Goal: Complete application form: Complete application form

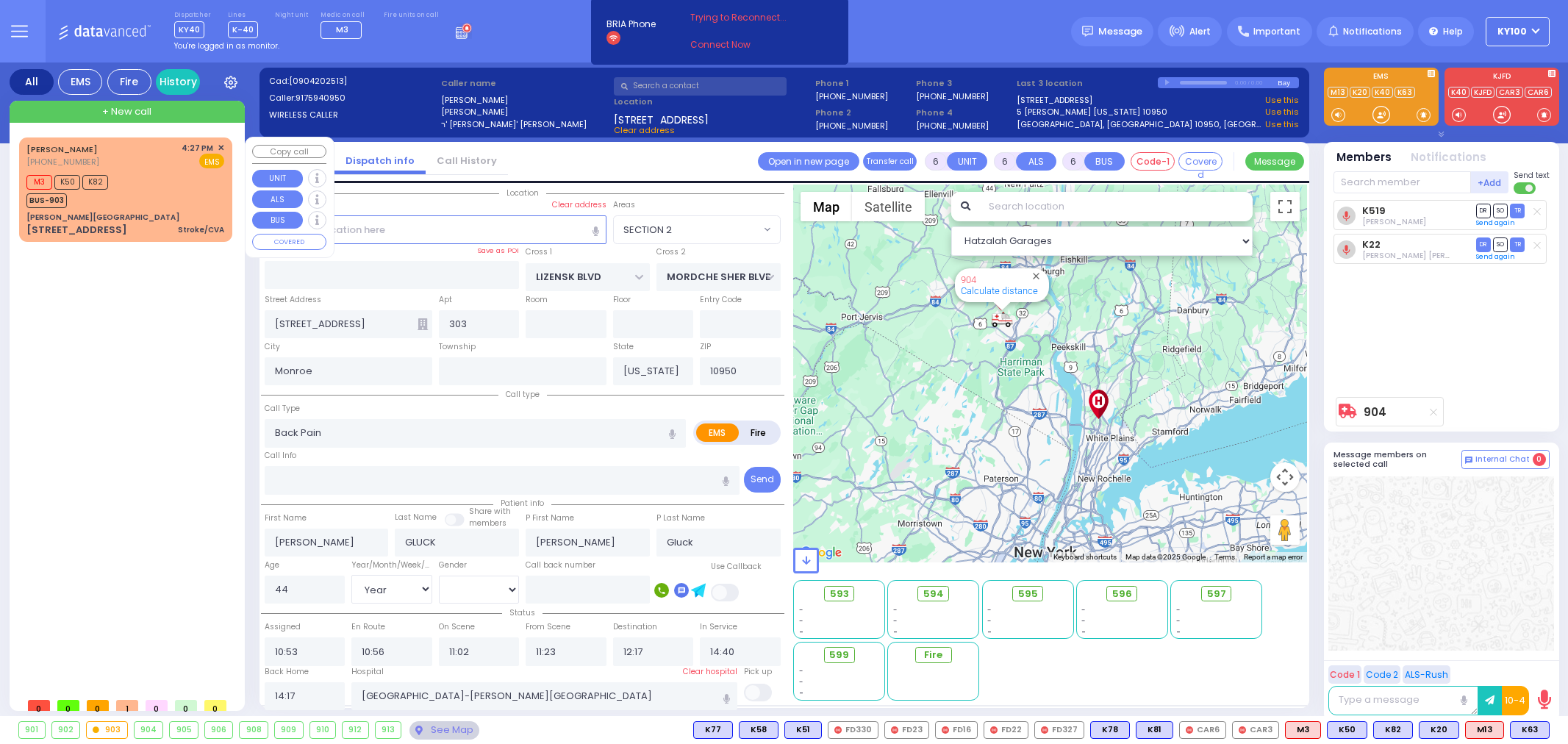
select select "SECTION 2"
select select "Year"
select select "[DEMOGRAPHIC_DATA]"
click at [143, 213] on div "[PERSON_NAME][GEOGRAPHIC_DATA]" at bounding box center [126, 217] width 197 height 11
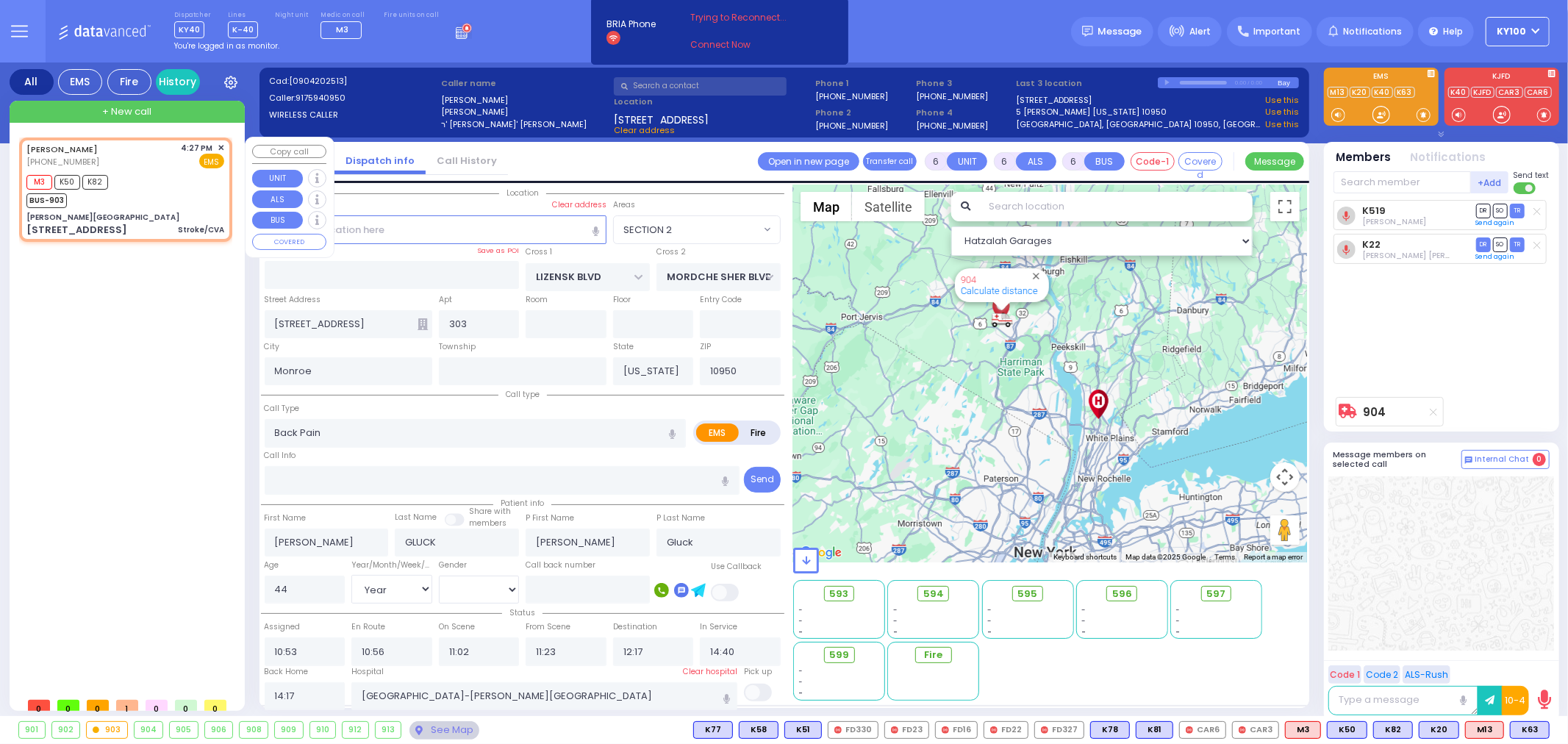
type input "2"
type input "1"
select select
type input "Stroke/CVA"
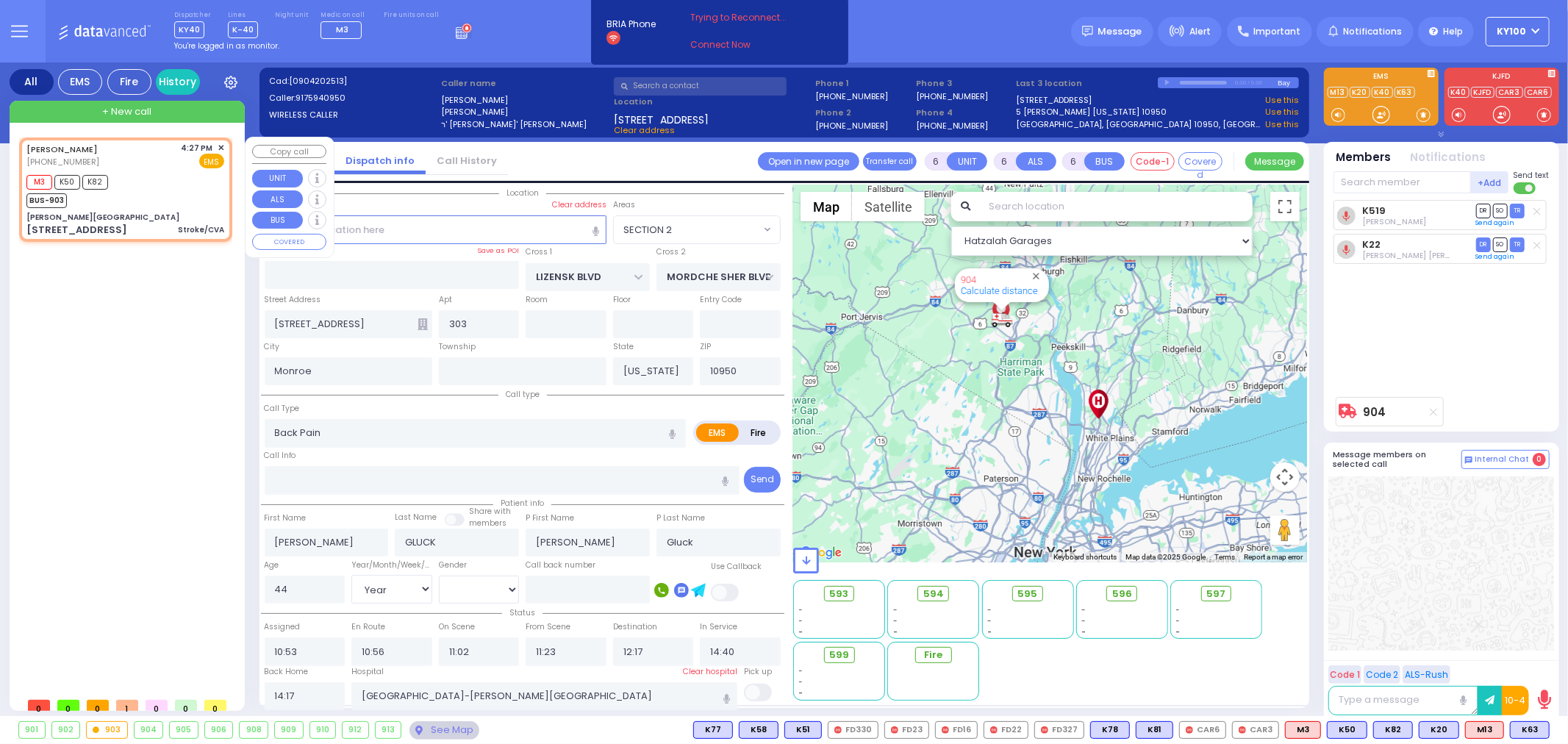
radio input "true"
select select
type input "16:27"
type input "16:29"
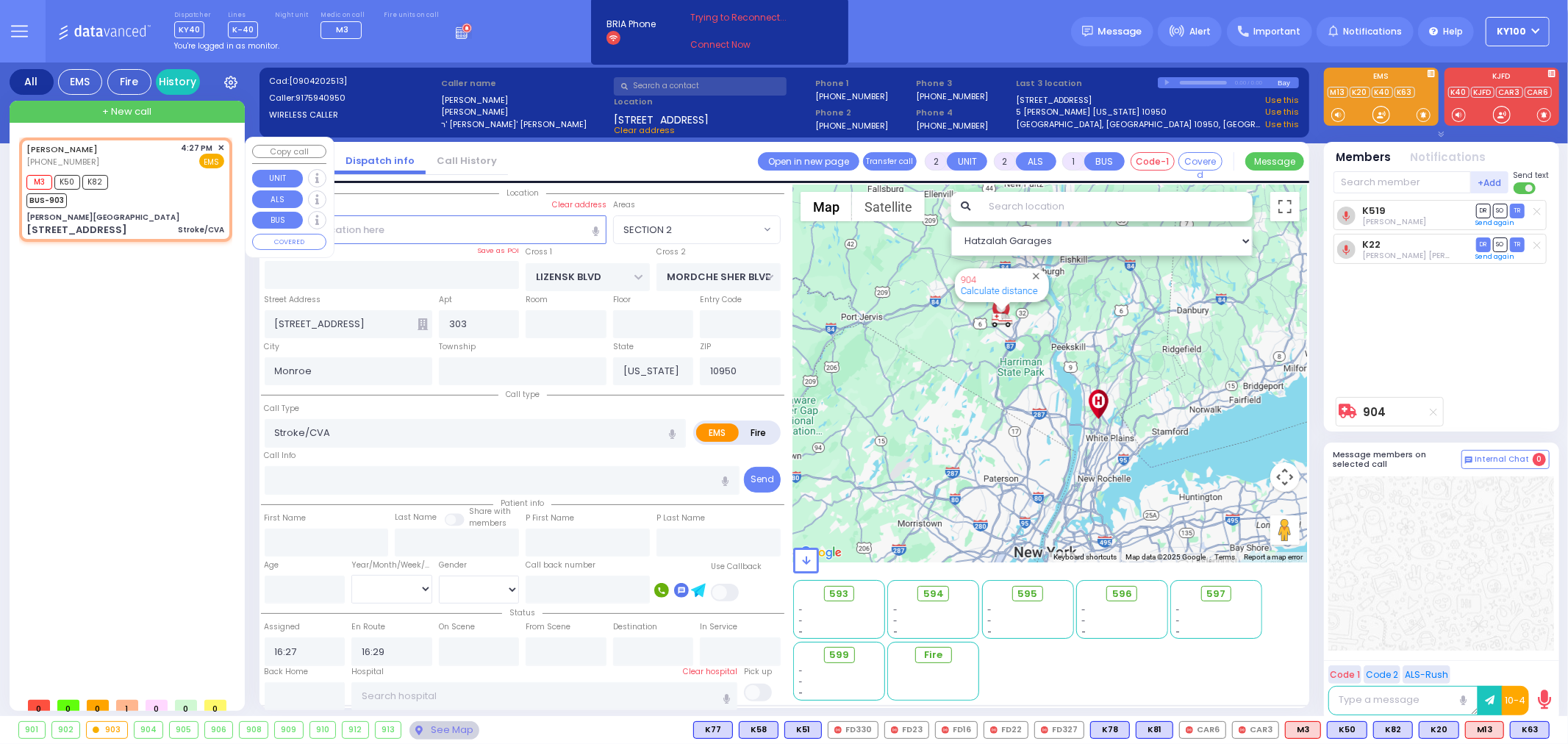
type input "[PERSON_NAME][GEOGRAPHIC_DATA]"
type input "MERON DR"
type input "RATZFERT WAY"
type input "[STREET_ADDRESS]"
type input "12"
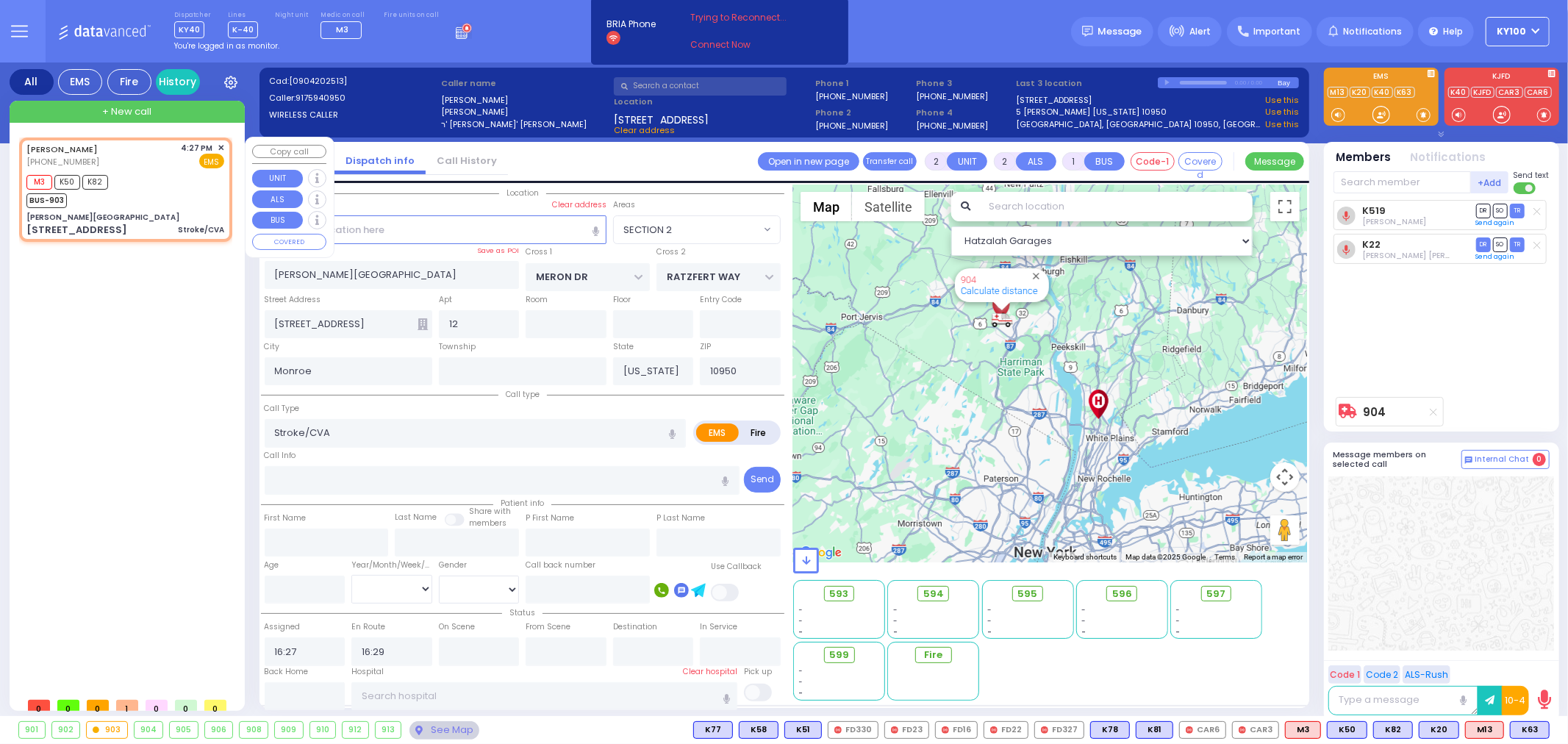
select select "SECTION 6"
select select "Hatzalah Garages"
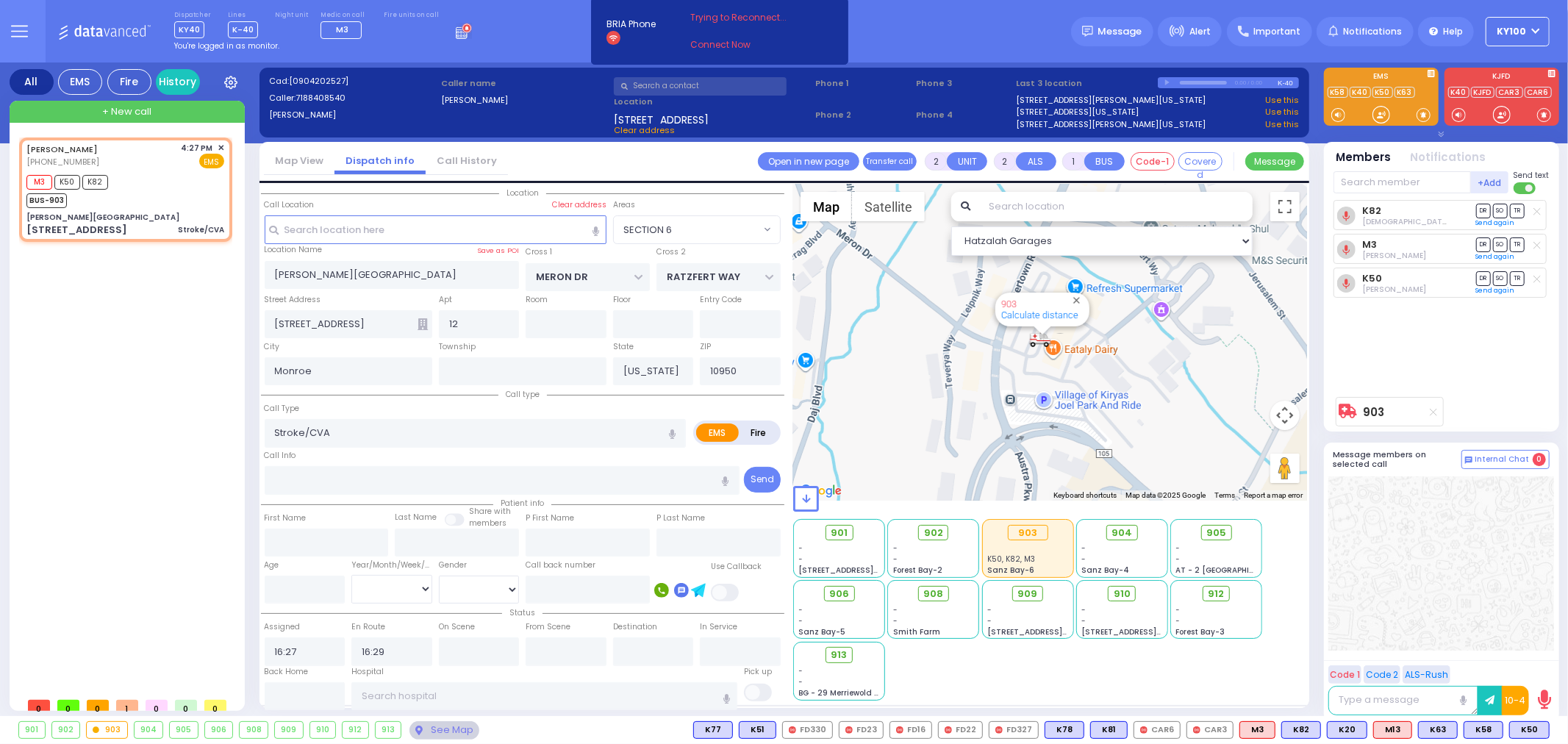
select select
radio input "true"
select select
type input "17:01"
radio input "true"
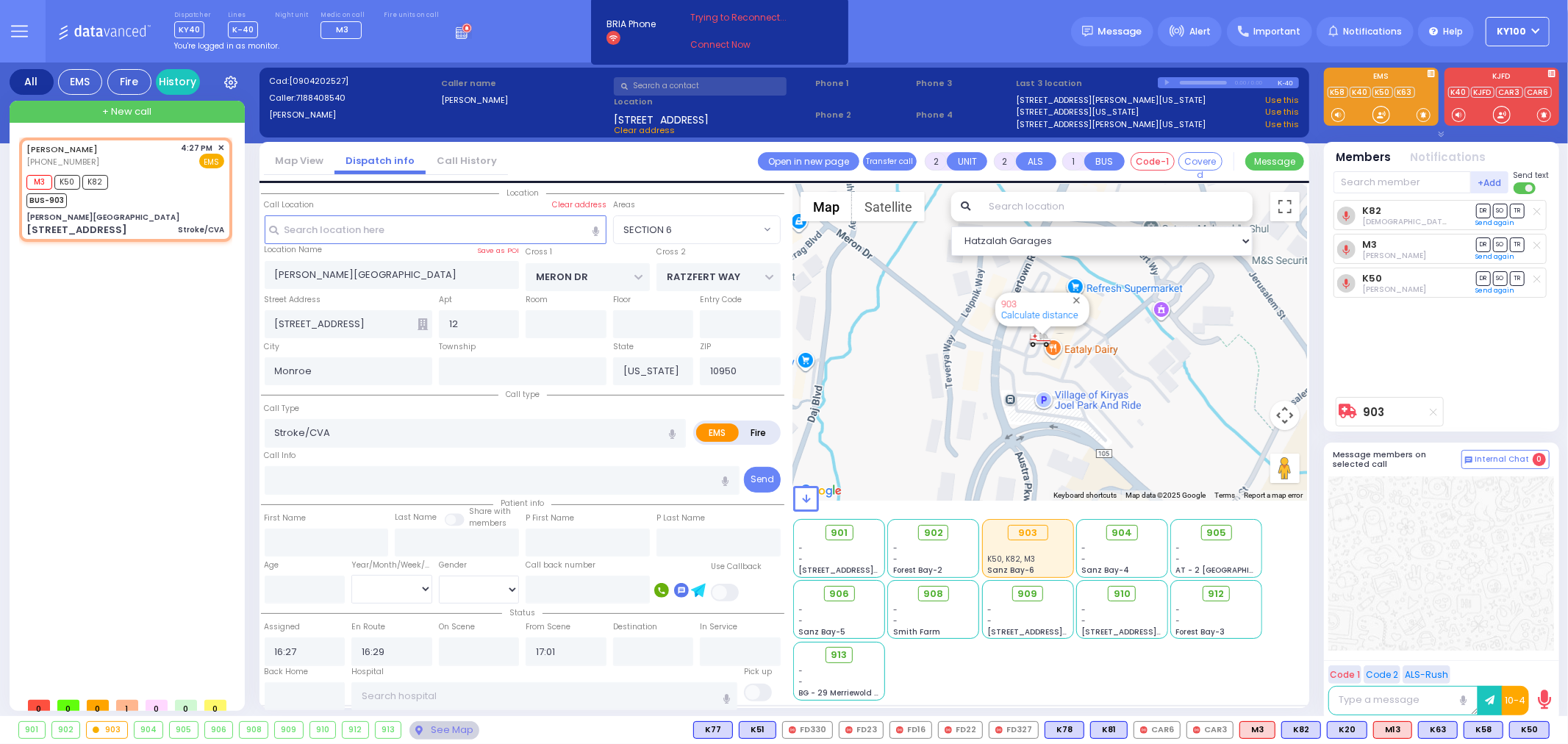
select select
radio input "true"
select select
radio input "true"
select select
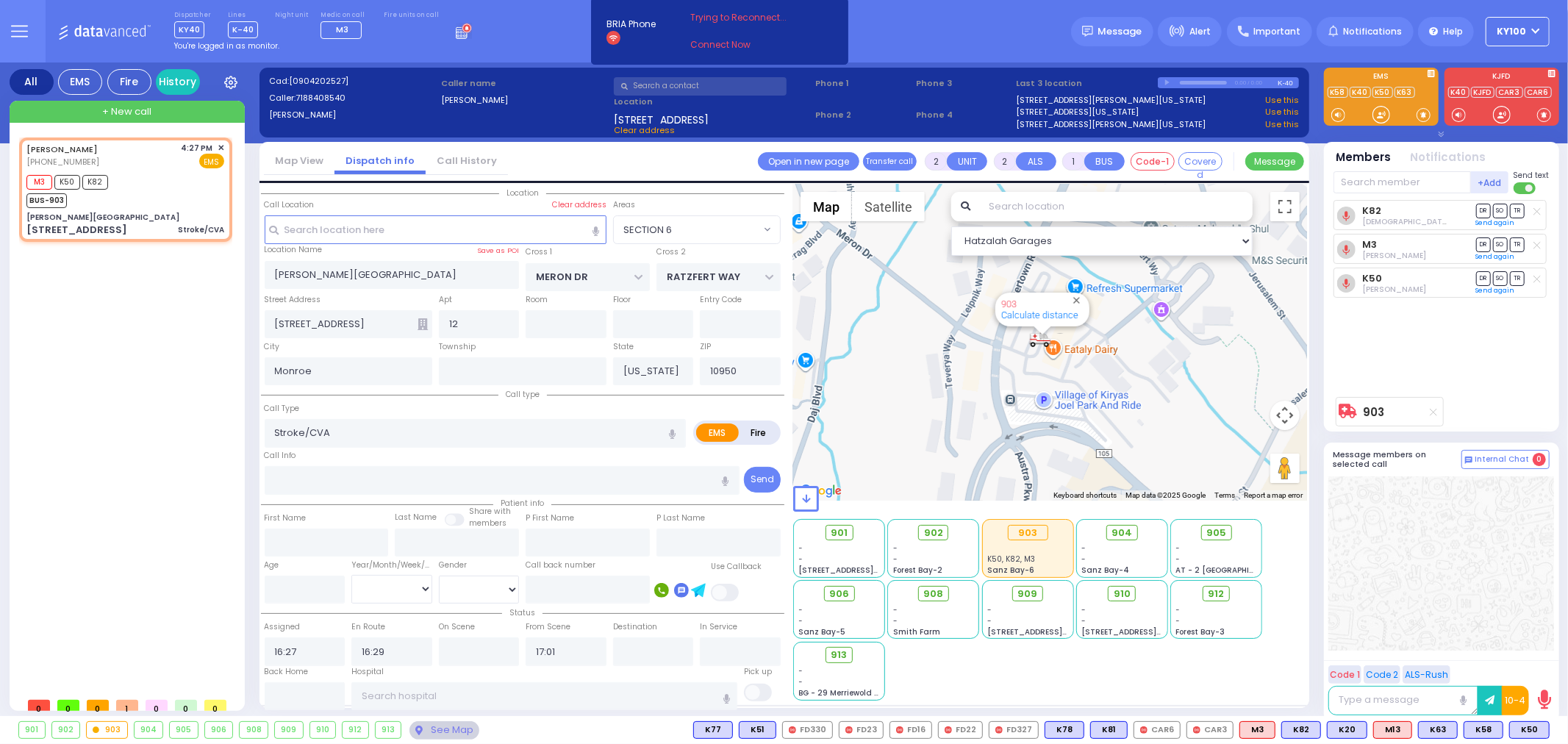
type input "[GEOGRAPHIC_DATA] (Moses Division)"
radio input "true"
select select
select select "SECTION 6"
select select "Hatzalah Garages"
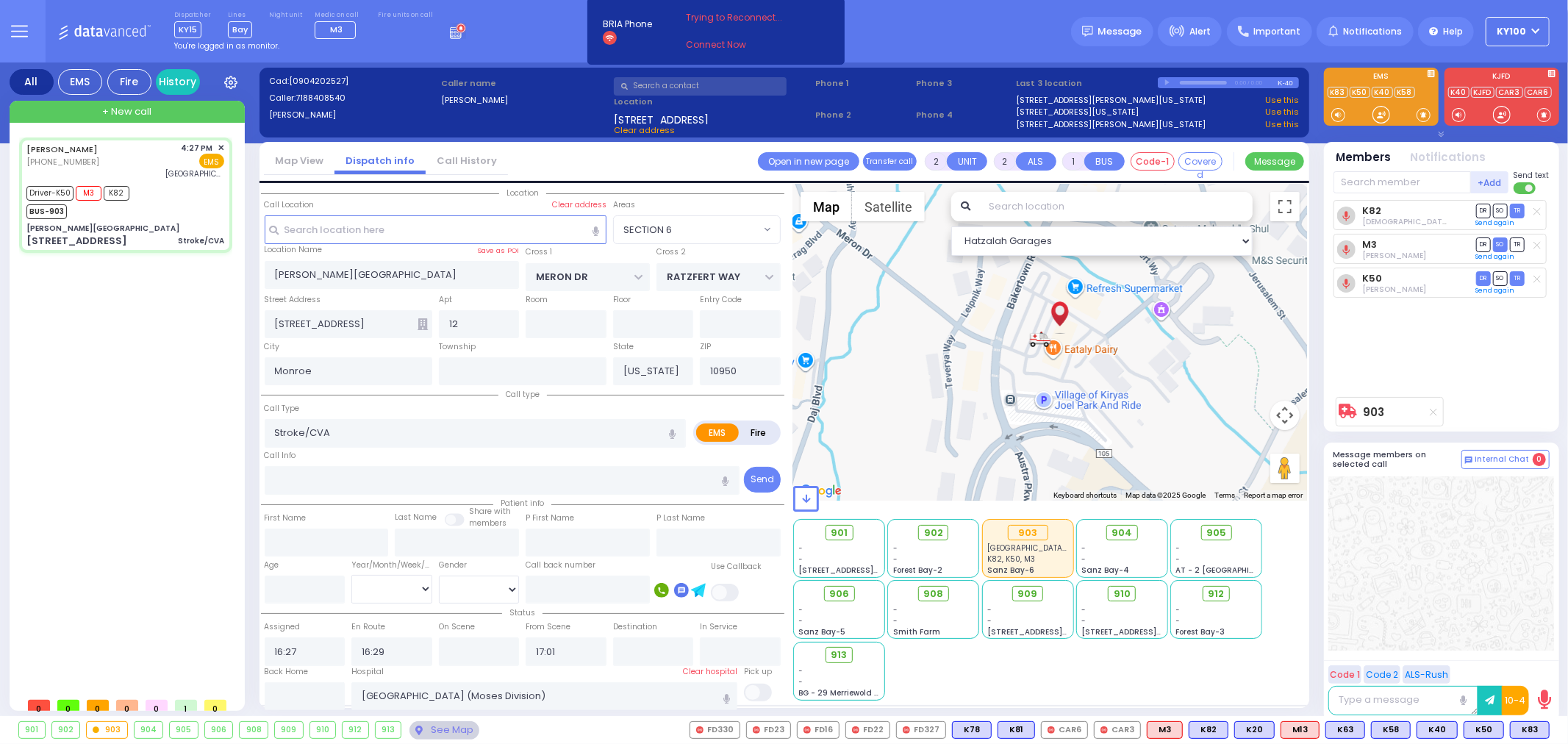
type input "6"
select select
radio input "true"
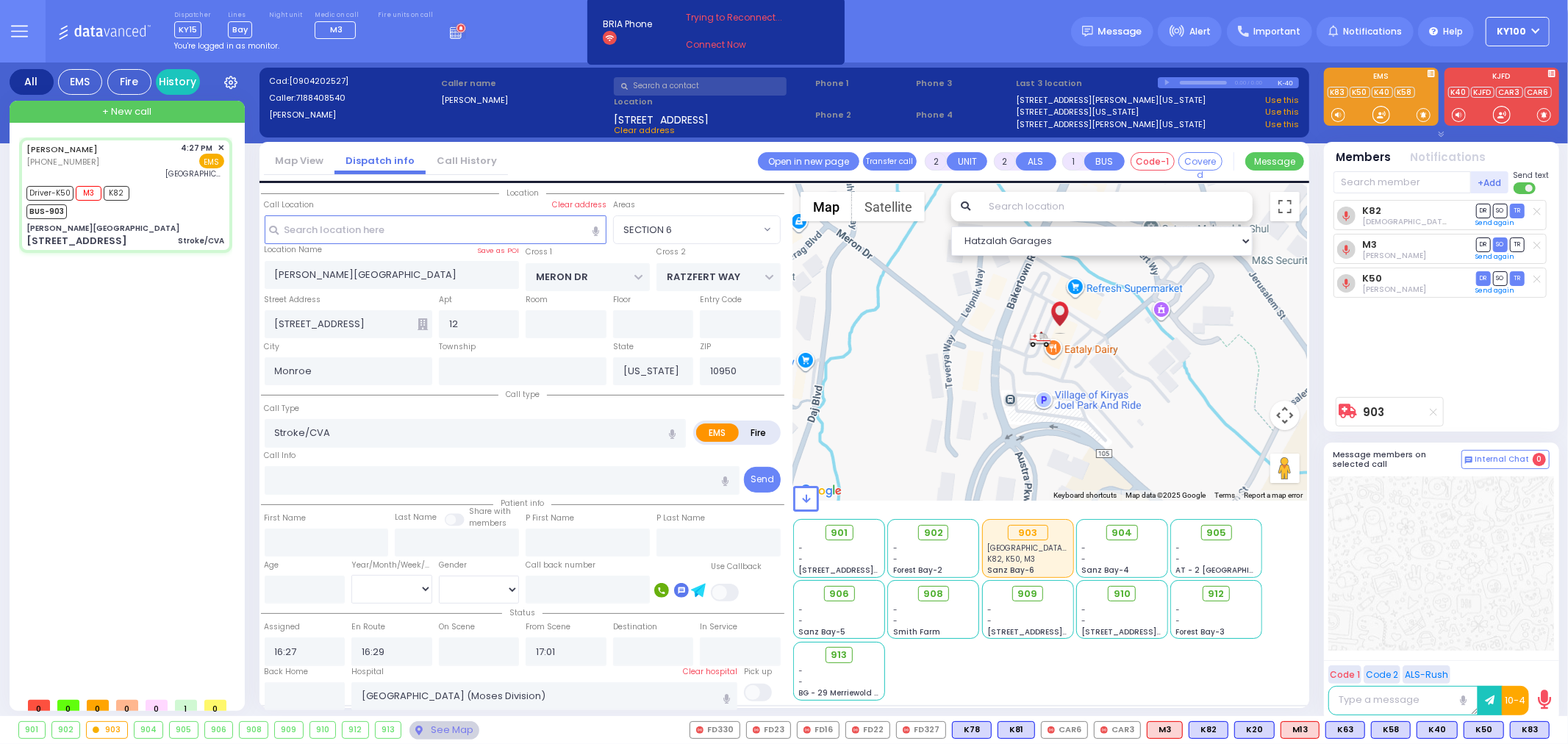
type input "Unknown"
select select "Year"
select select "SECTION 6"
select select "Hatzalah Garages"
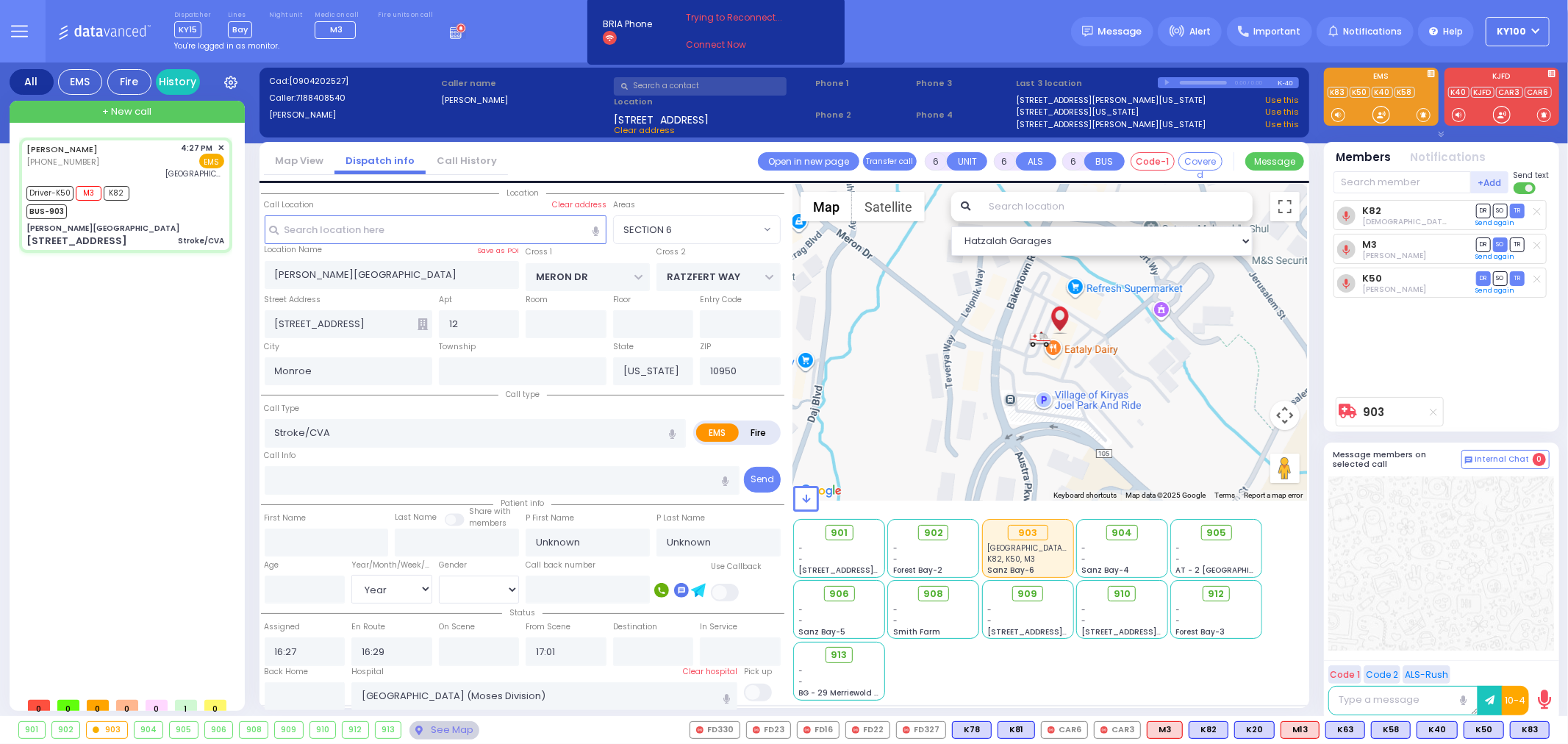
select select
radio input "true"
type input "[PERSON_NAME]"
type input "2"
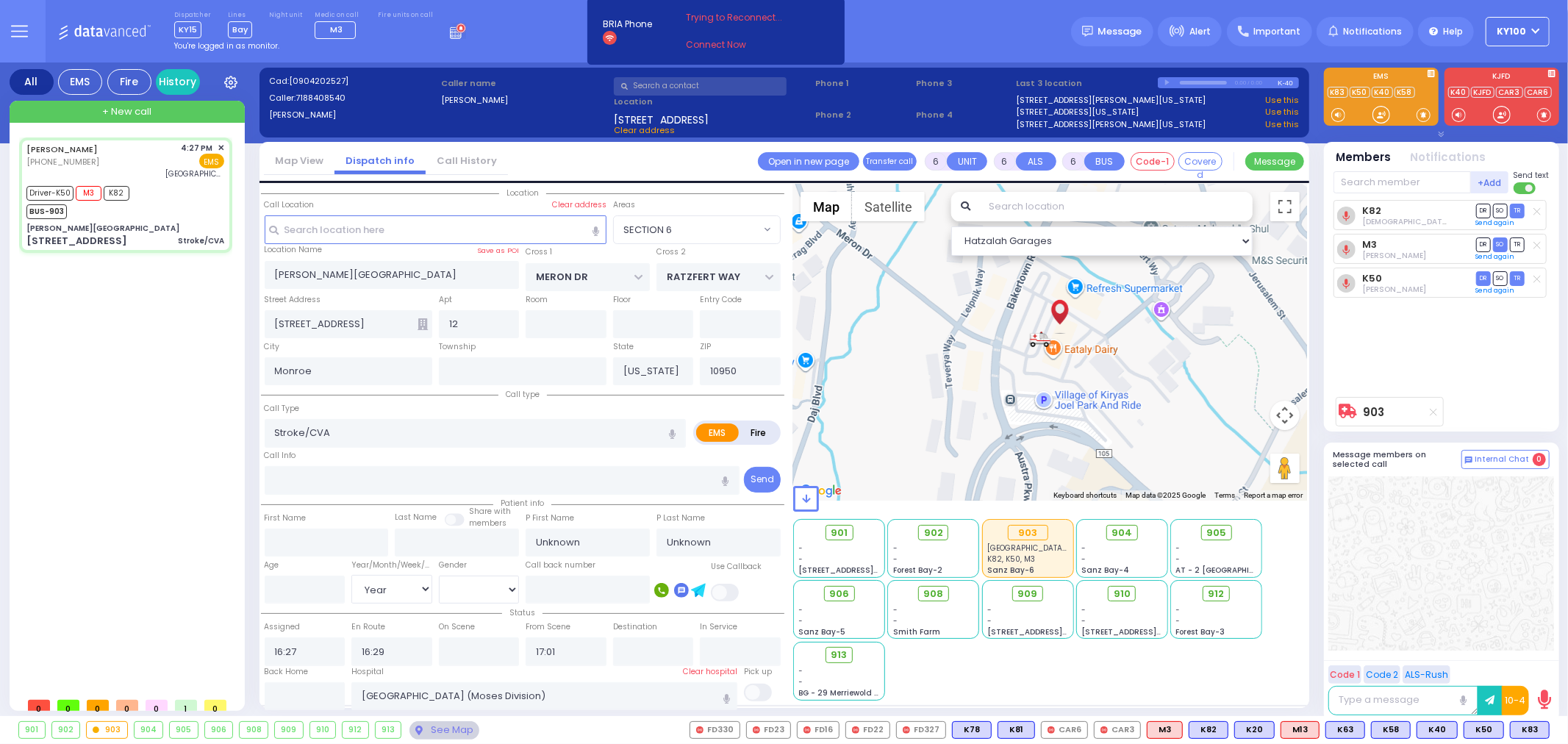
select select "Year"
select select "[DEMOGRAPHIC_DATA]"
select select "SECTION 6"
select select "Hatzalah Garages"
select select
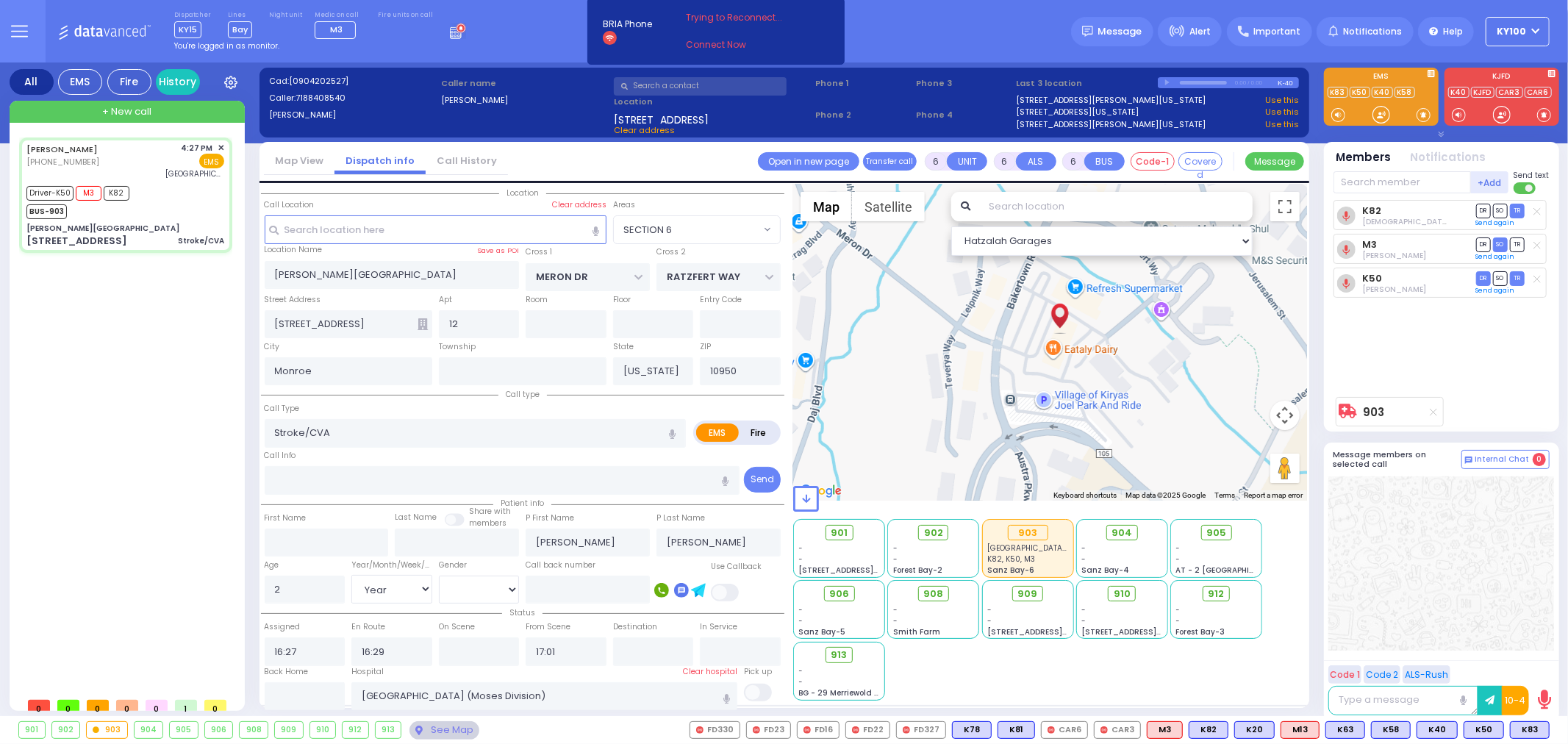
radio input "true"
select select "Year"
select select "[DEMOGRAPHIC_DATA]"
type input "16:32"
select select "SECTION 6"
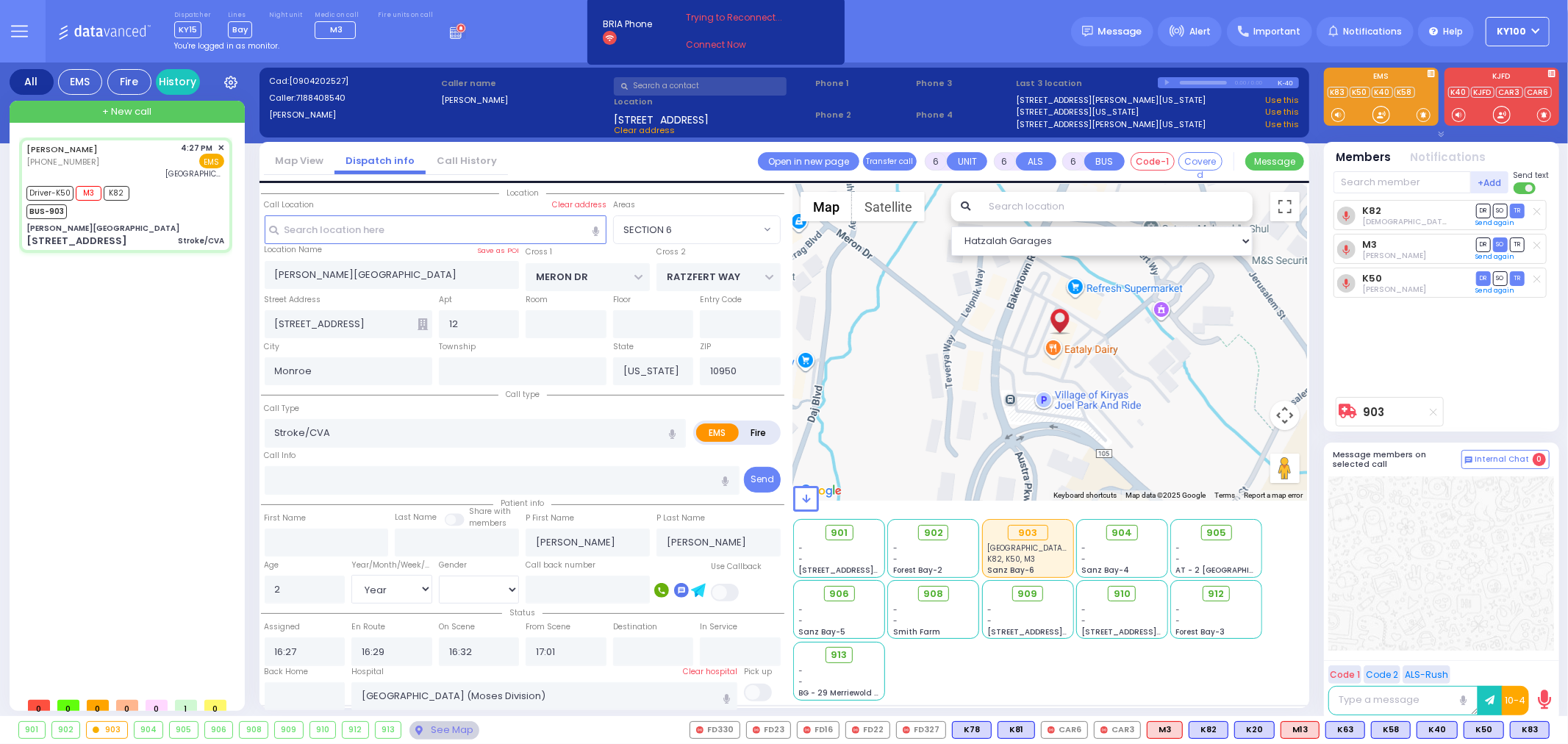
select select "Hatzalah Garages"
select select
radio input "true"
select select "Year"
select select "[DEMOGRAPHIC_DATA]"
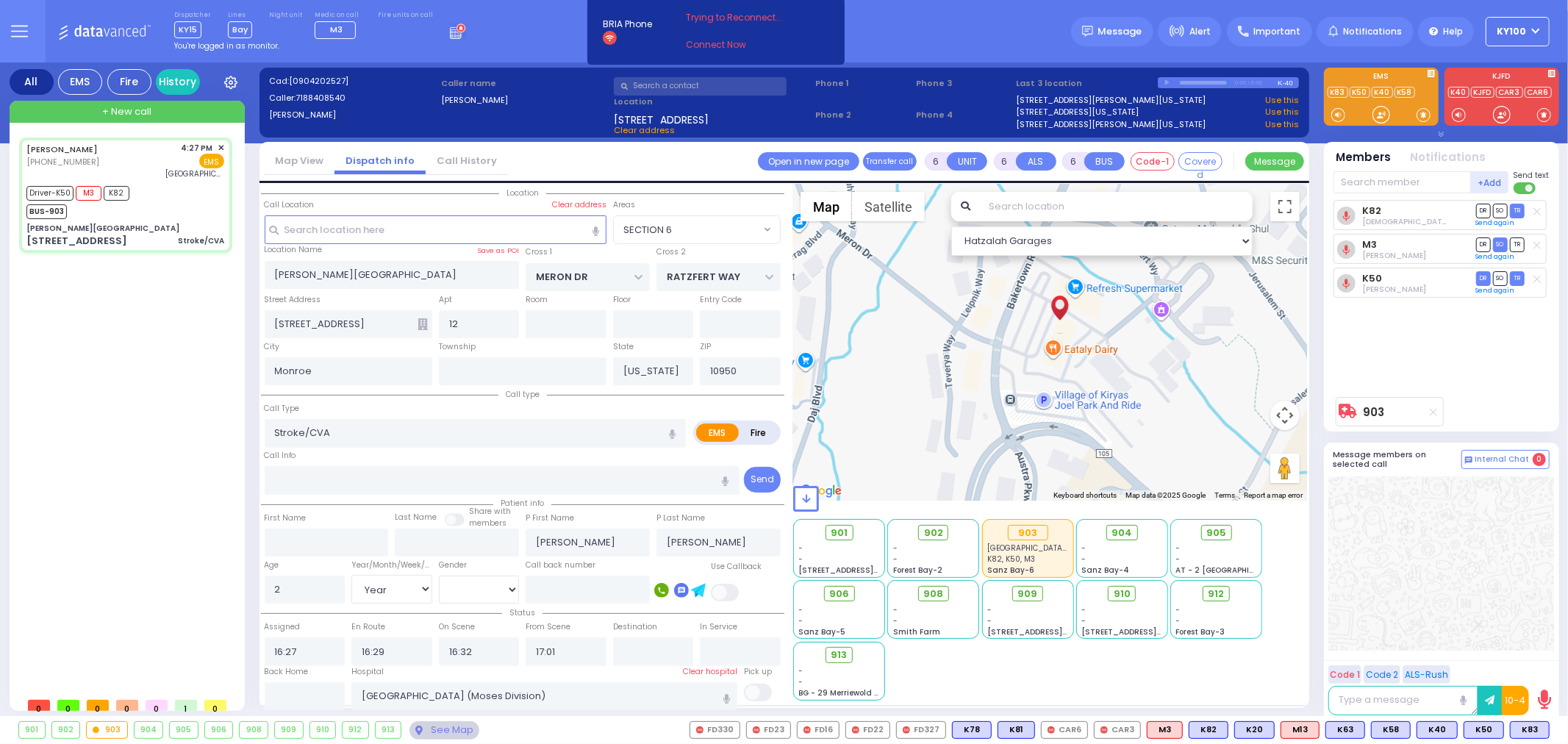
select select "SECTION 6"
select select "Hatzalah Garages"
select select
radio input "true"
select select "Year"
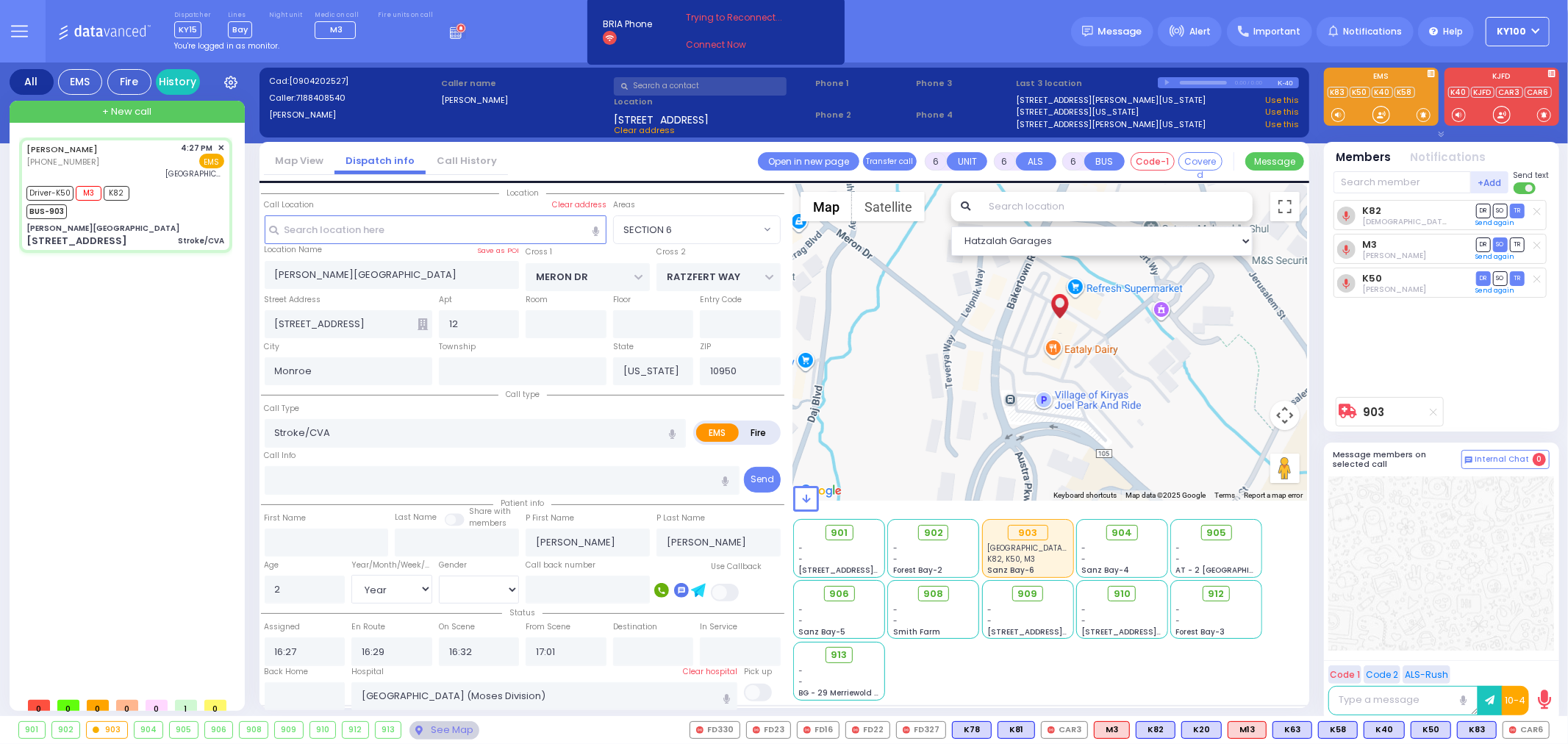
select select "[DEMOGRAPHIC_DATA]"
radio input "true"
select select "Year"
select select "[DEMOGRAPHIC_DATA]"
select select "SECTION 6"
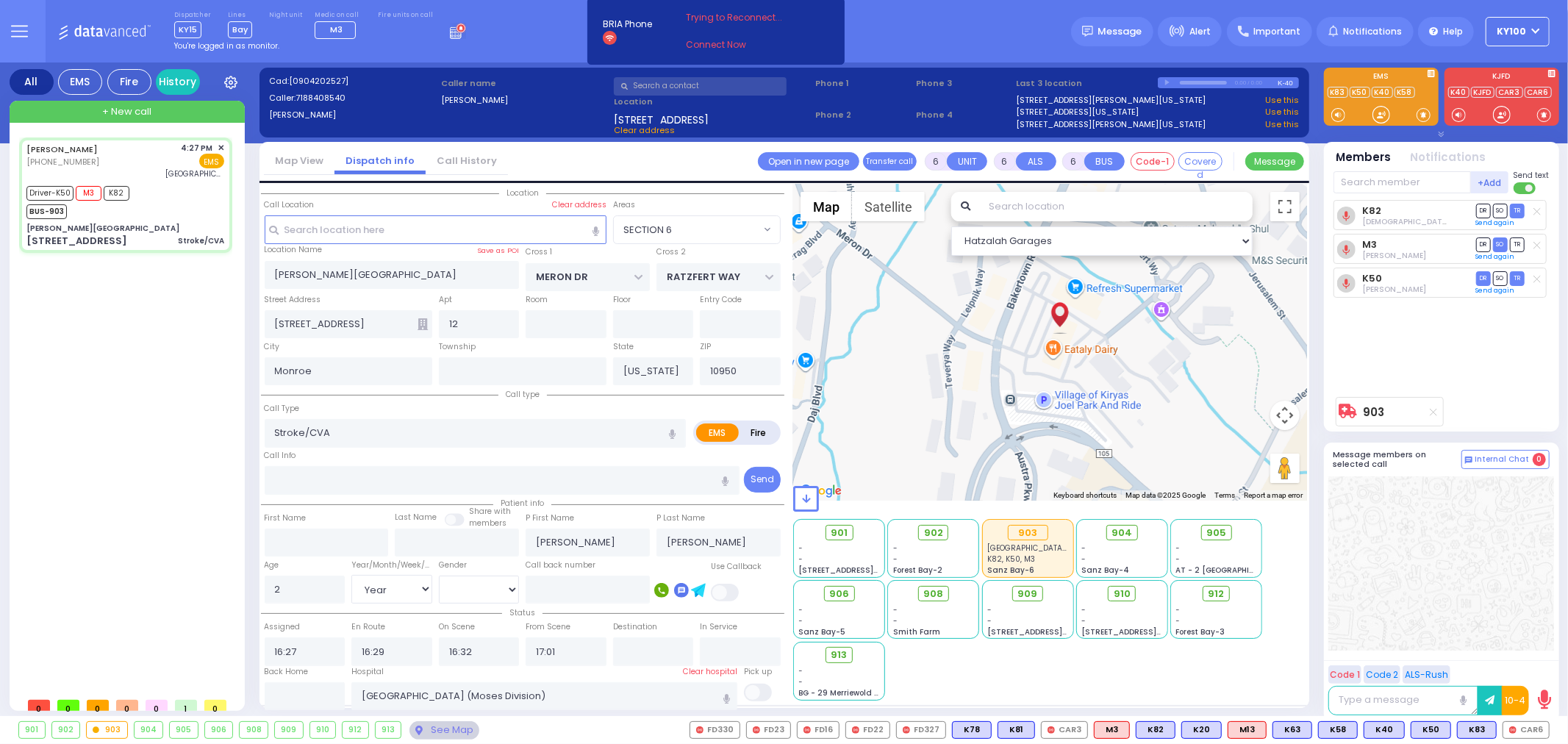
select select "Hatzalah Garages"
select select
radio input "true"
select select "Year"
select select "[DEMOGRAPHIC_DATA]"
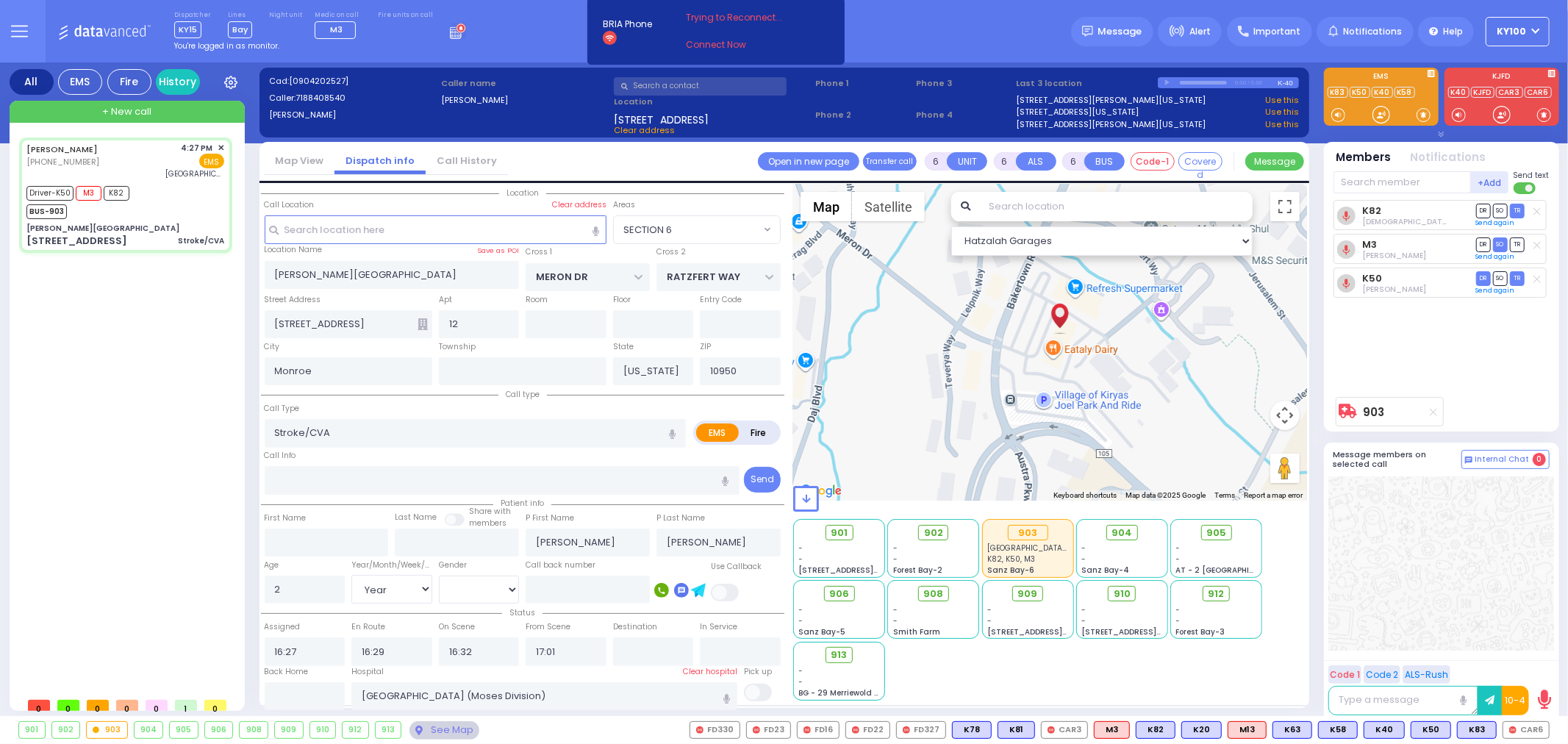
select select "SECTION 6"
select select "Hatzalah Garages"
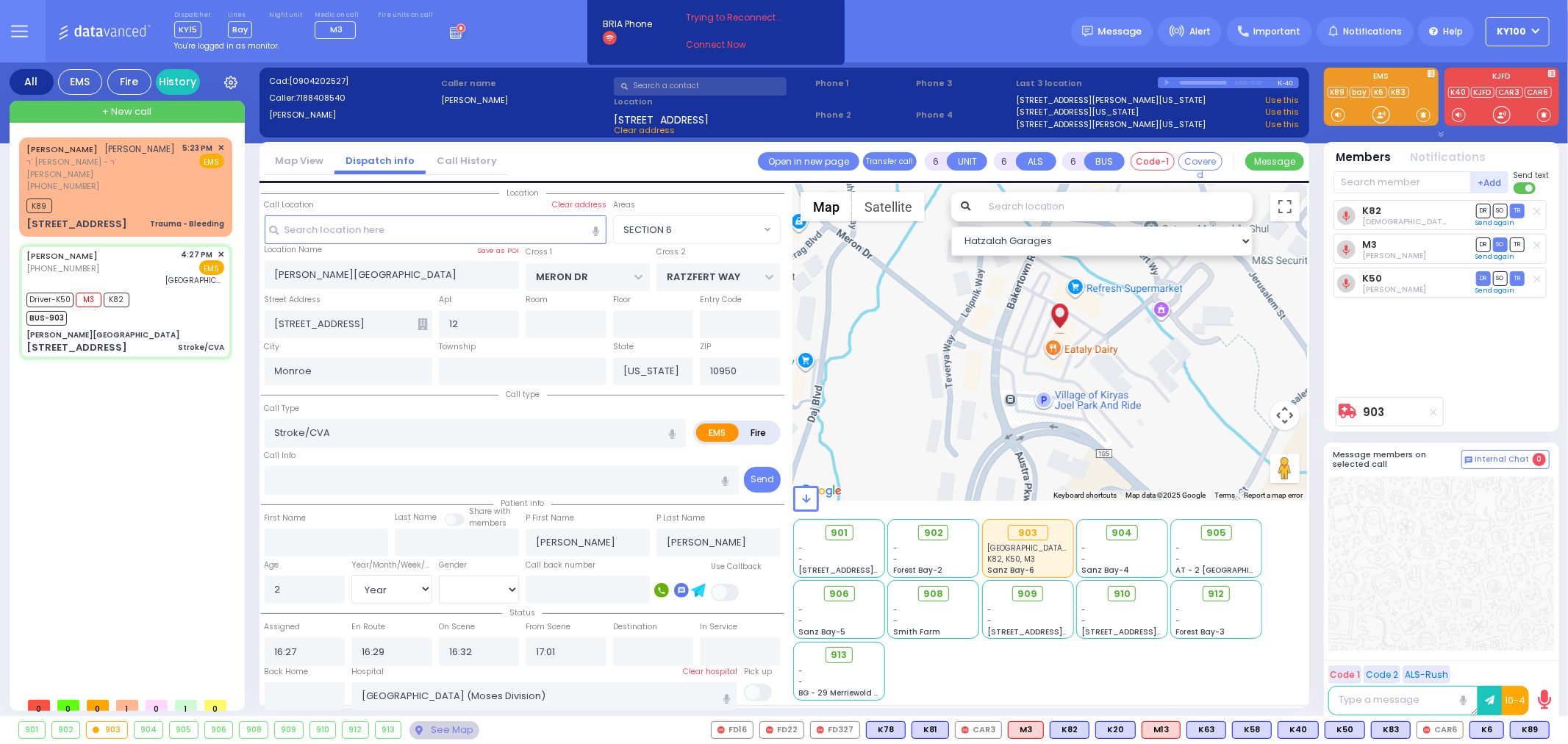
select select
radio input "true"
select select "Year"
select select "[DEMOGRAPHIC_DATA]"
select select "SECTION 6"
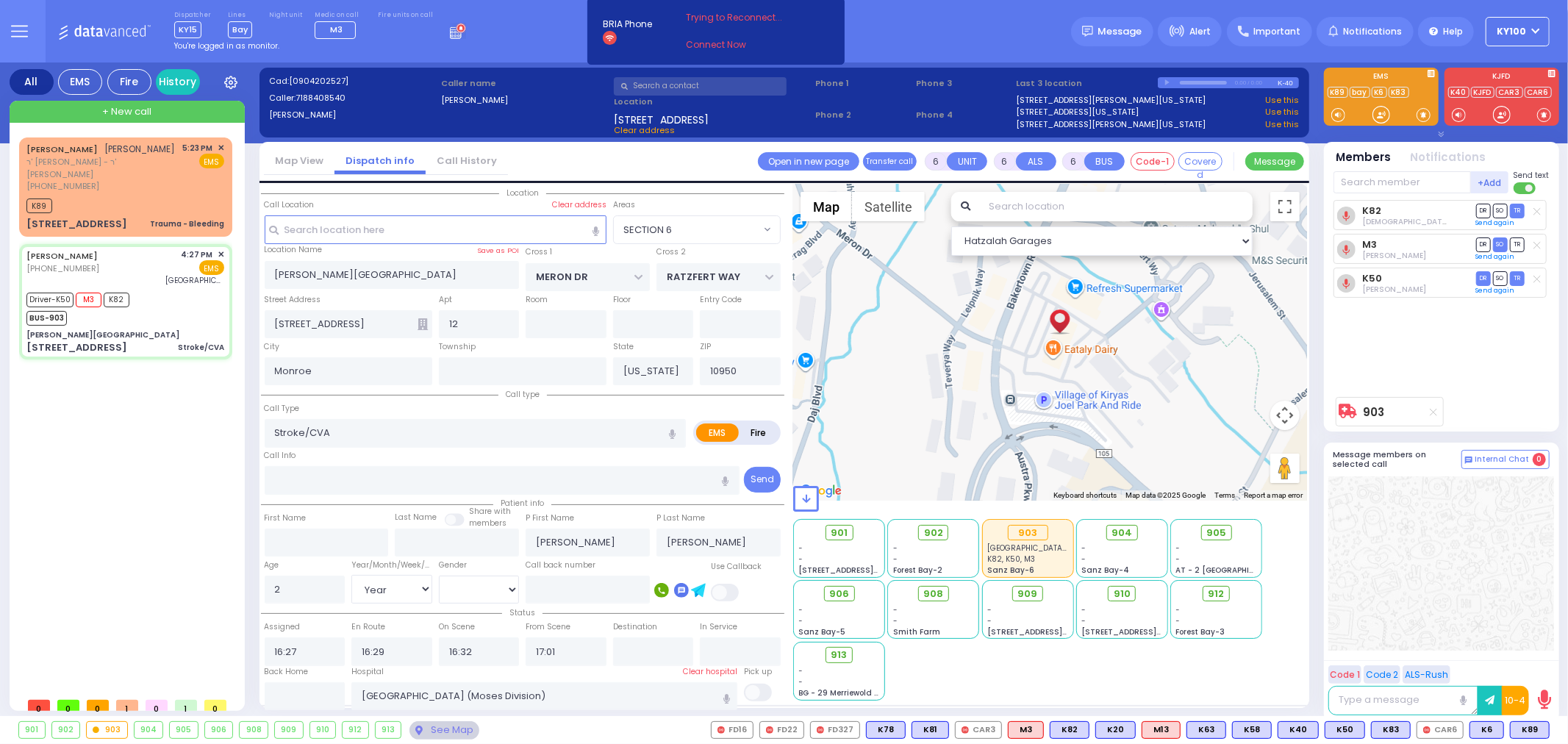
select select "Hatzalah Garages"
select select
radio input "true"
select select "Year"
select select "[DEMOGRAPHIC_DATA]"
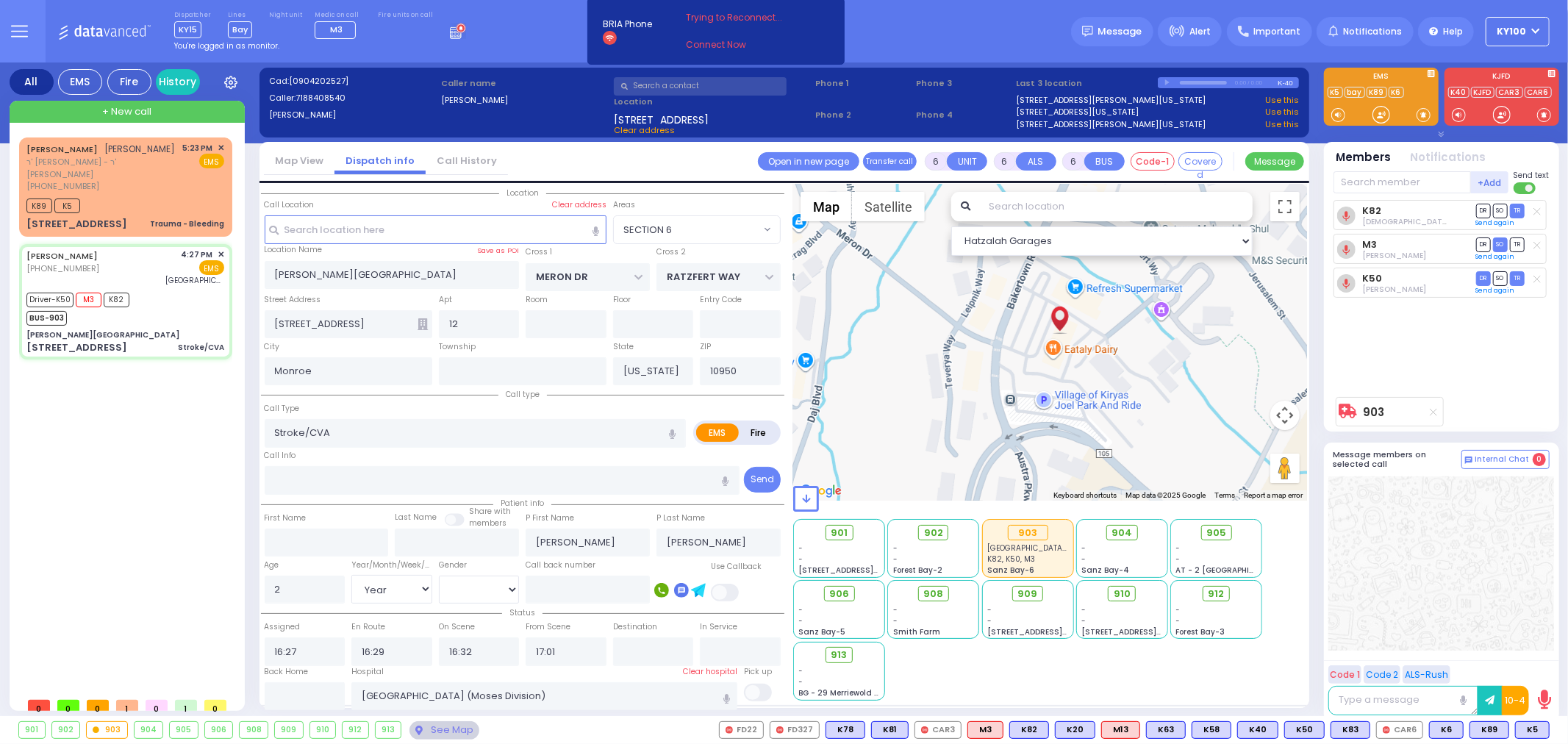
select select
radio input "true"
select select "Year"
select select "[DEMOGRAPHIC_DATA]"
radio input "true"
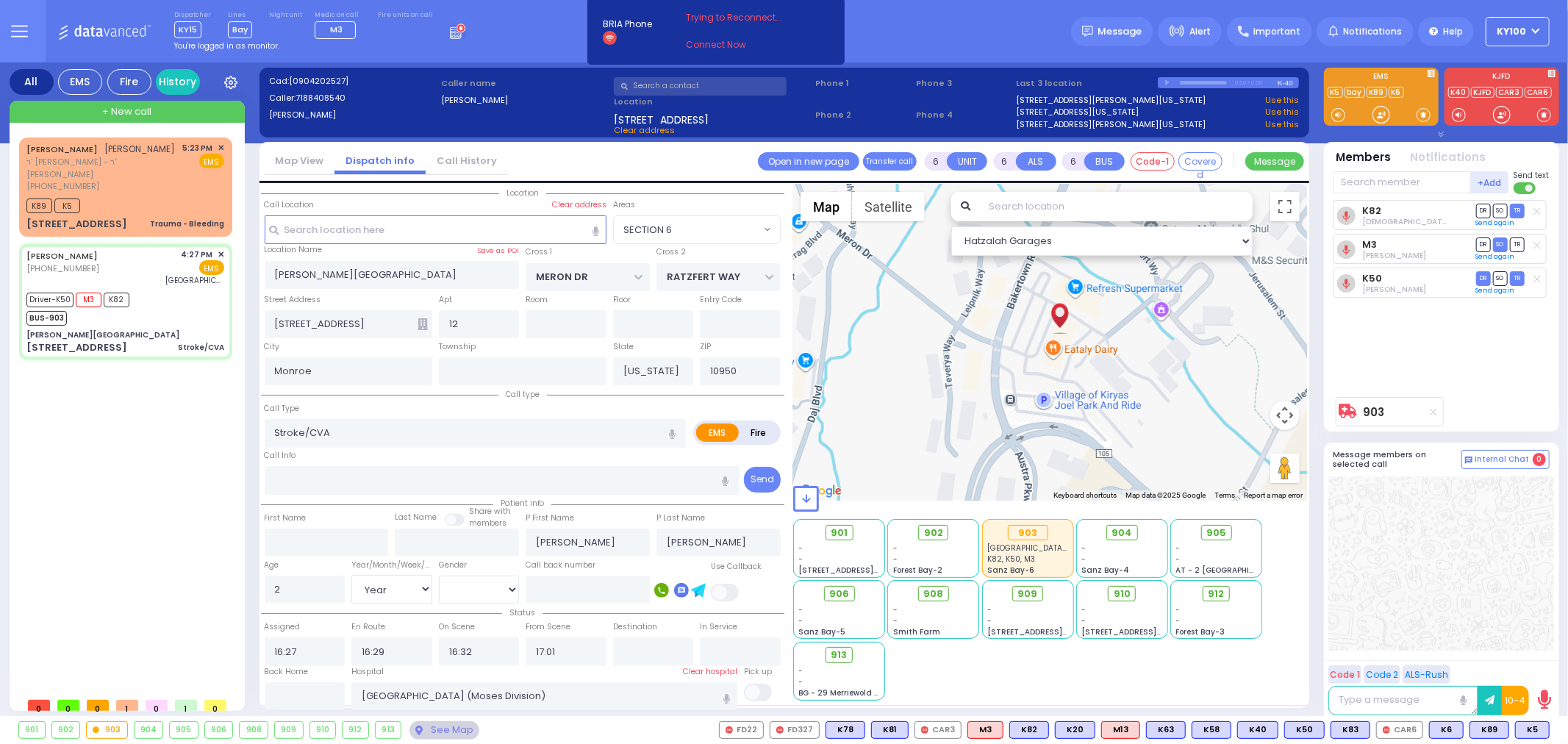
select select "Year"
select select "[DEMOGRAPHIC_DATA]"
radio input "true"
select select "Year"
select select "[DEMOGRAPHIC_DATA]"
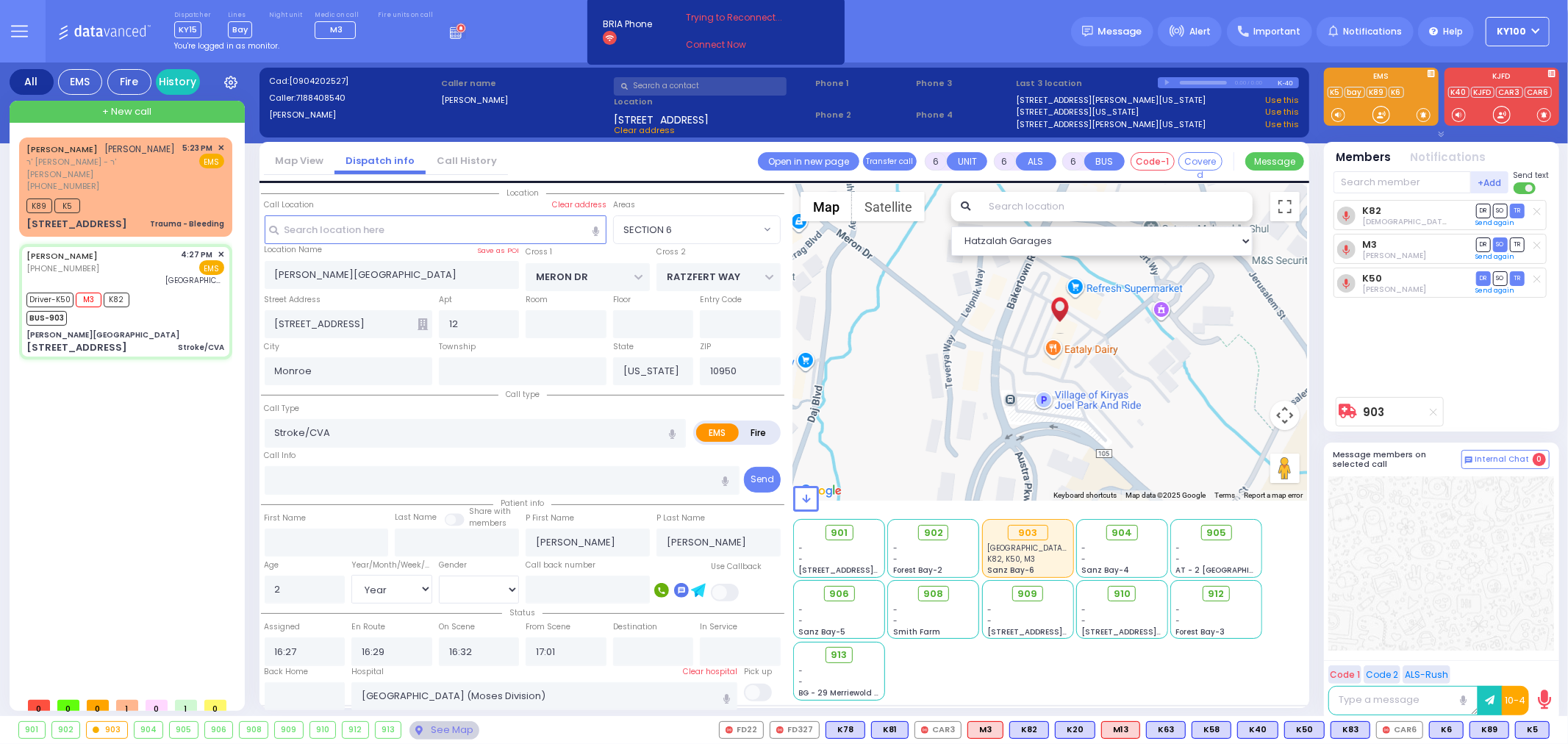
select select "SECTION 6"
select select "Hatzalah Garages"
select select
radio input "true"
select select "Year"
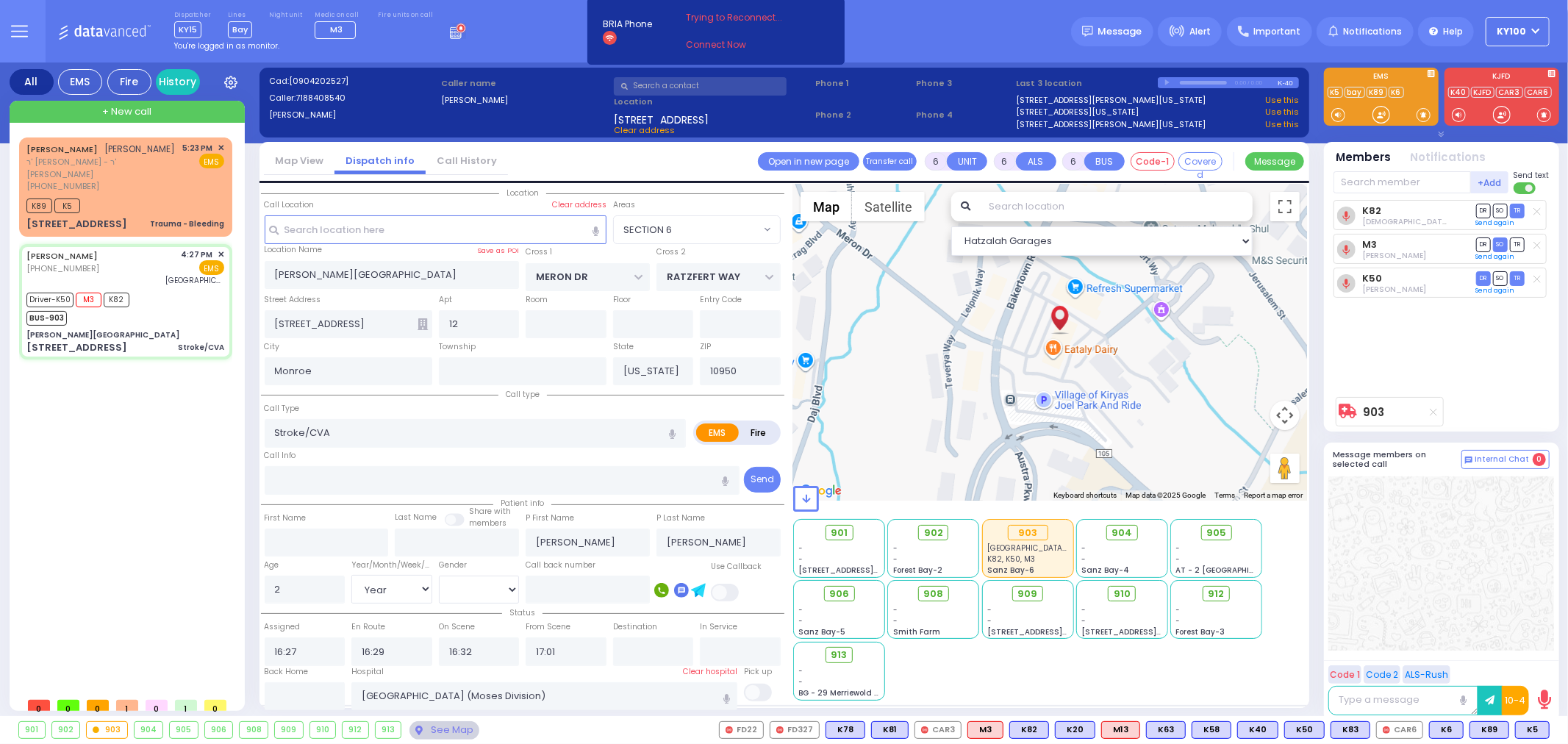
select select "[DEMOGRAPHIC_DATA]"
